Goal: Transaction & Acquisition: Purchase product/service

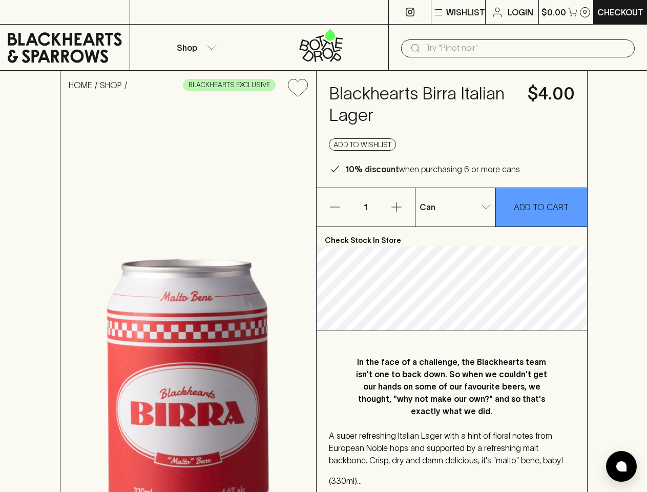
click at [457, 12] on p "Wishlist" at bounding box center [465, 12] width 39 height 12
click at [195, 47] on div at bounding box center [323, 246] width 647 height 492
click at [518, 48] on input "text" at bounding box center [526, 48] width 201 height 16
click at [298, 88] on icon "Add to wishlist" at bounding box center [297, 87] width 19 height 17
